Goal: Go to known website: Access a specific website the user already knows

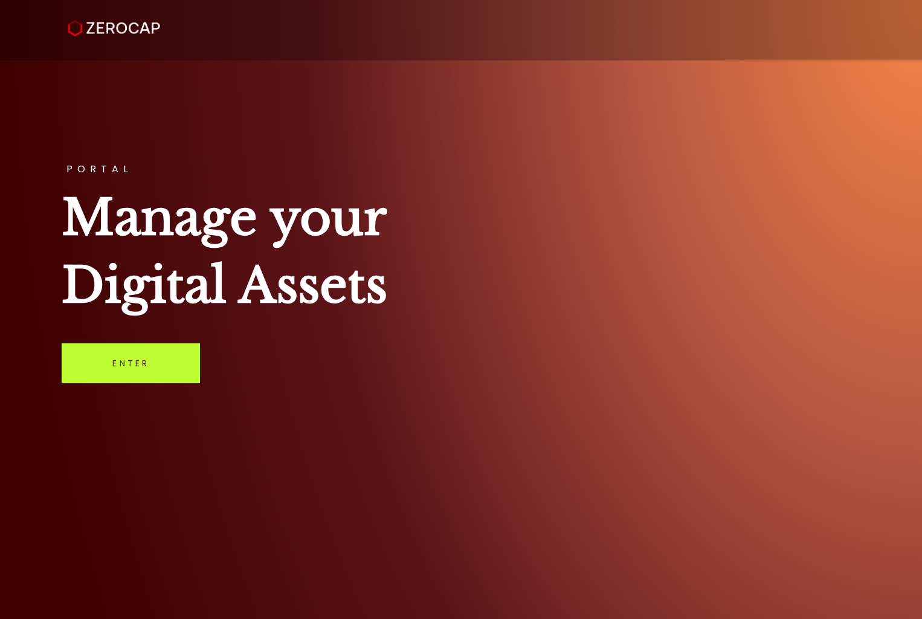
click at [129, 360] on link "Enter" at bounding box center [131, 363] width 138 height 40
click at [165, 377] on link "Enter" at bounding box center [131, 363] width 138 height 40
